Goal: Information Seeking & Learning: Learn about a topic

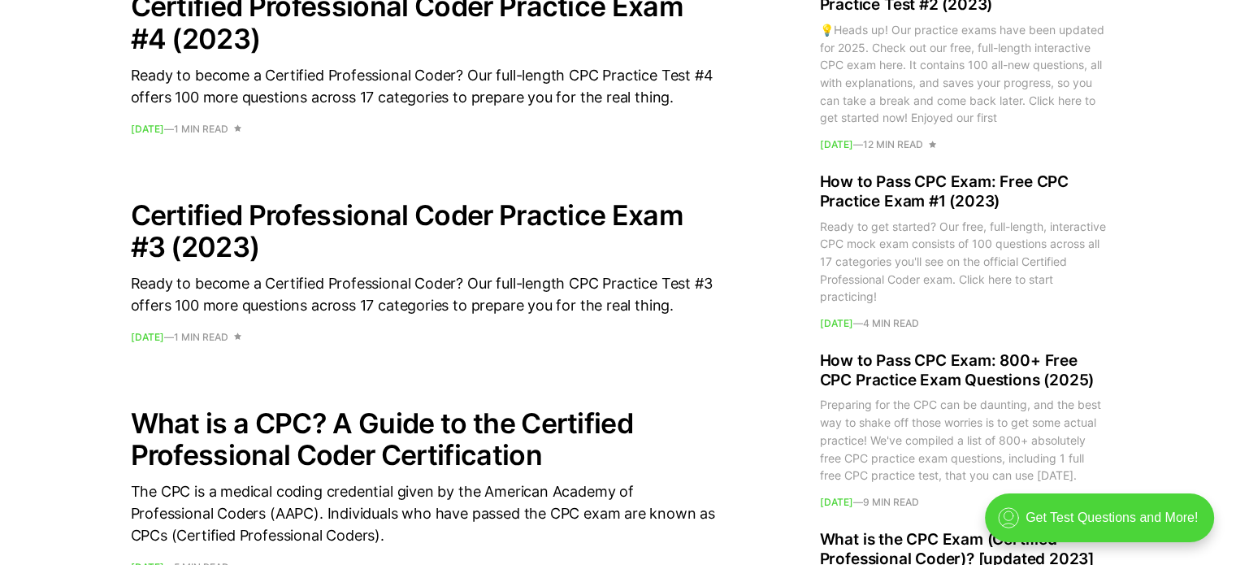
scroll to position [1664, 0]
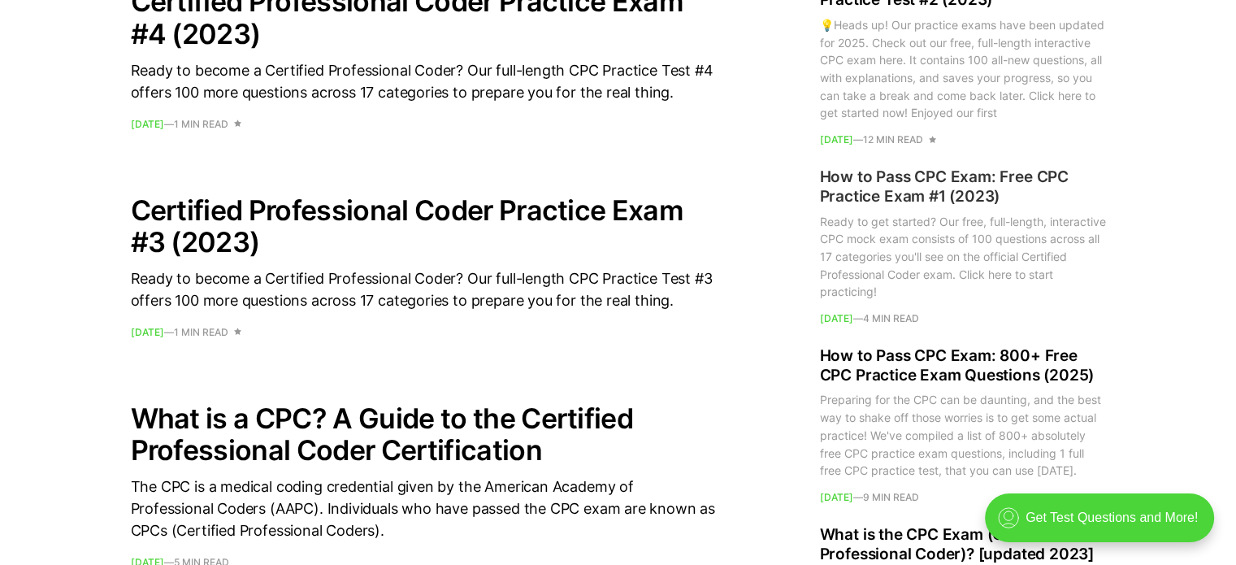
click at [912, 176] on h2 "How to Pass CPC Exam: Free CPC Practice Exam #1 (2023)" at bounding box center [963, 186] width 286 height 39
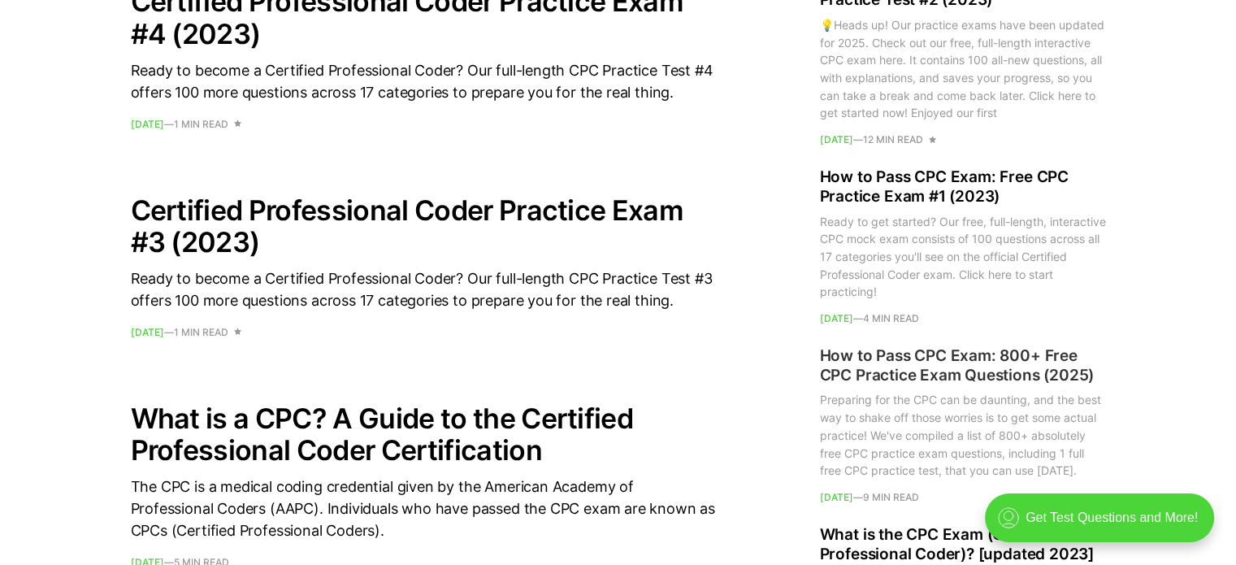
click at [948, 368] on h2 "How to Pass CPC Exam: 800+ Free CPC Practice Exam Questions (2025)" at bounding box center [963, 365] width 286 height 39
